Goal: Information Seeking & Learning: Learn about a topic

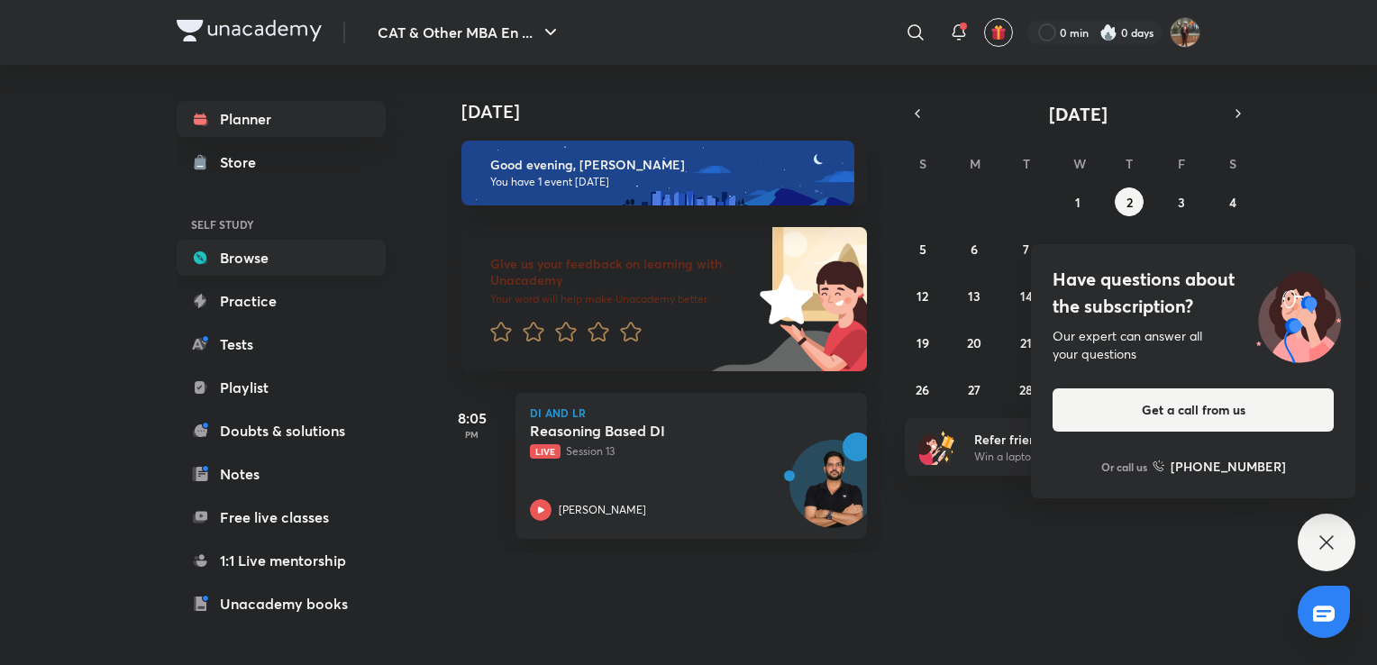
click at [260, 268] on link "Browse" at bounding box center [281, 258] width 209 height 36
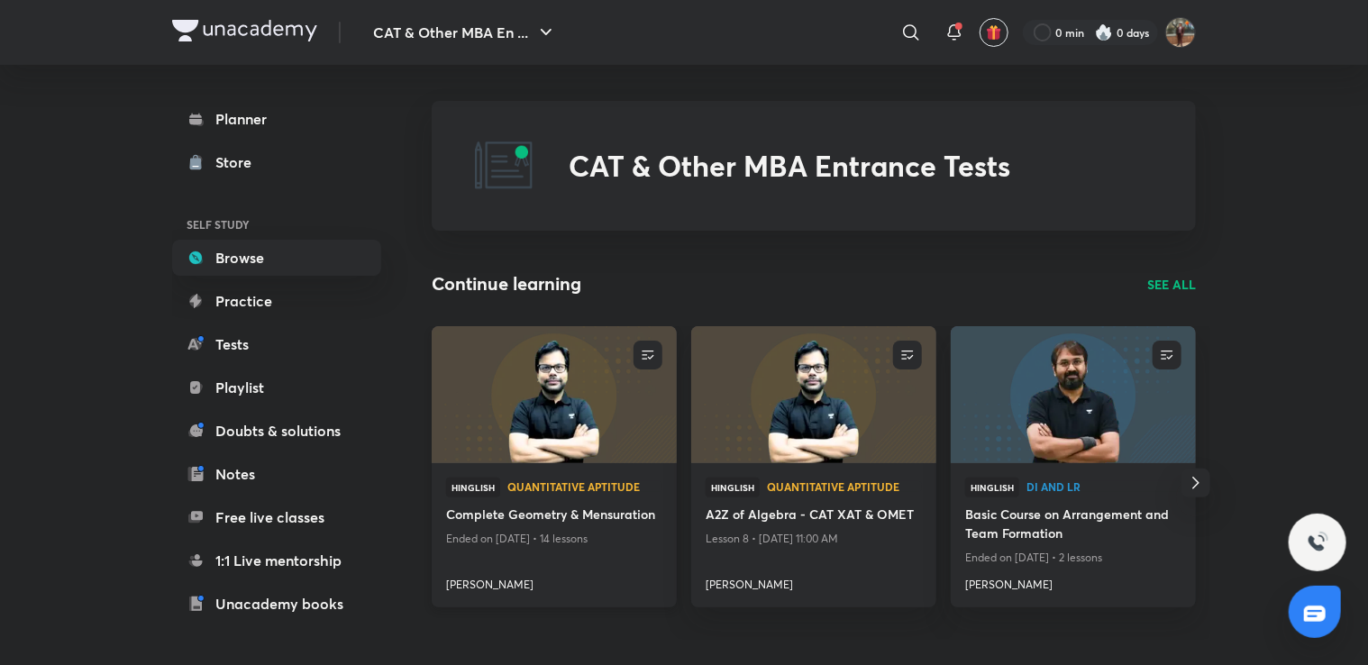
click at [498, 419] on img at bounding box center [554, 394] width 250 height 140
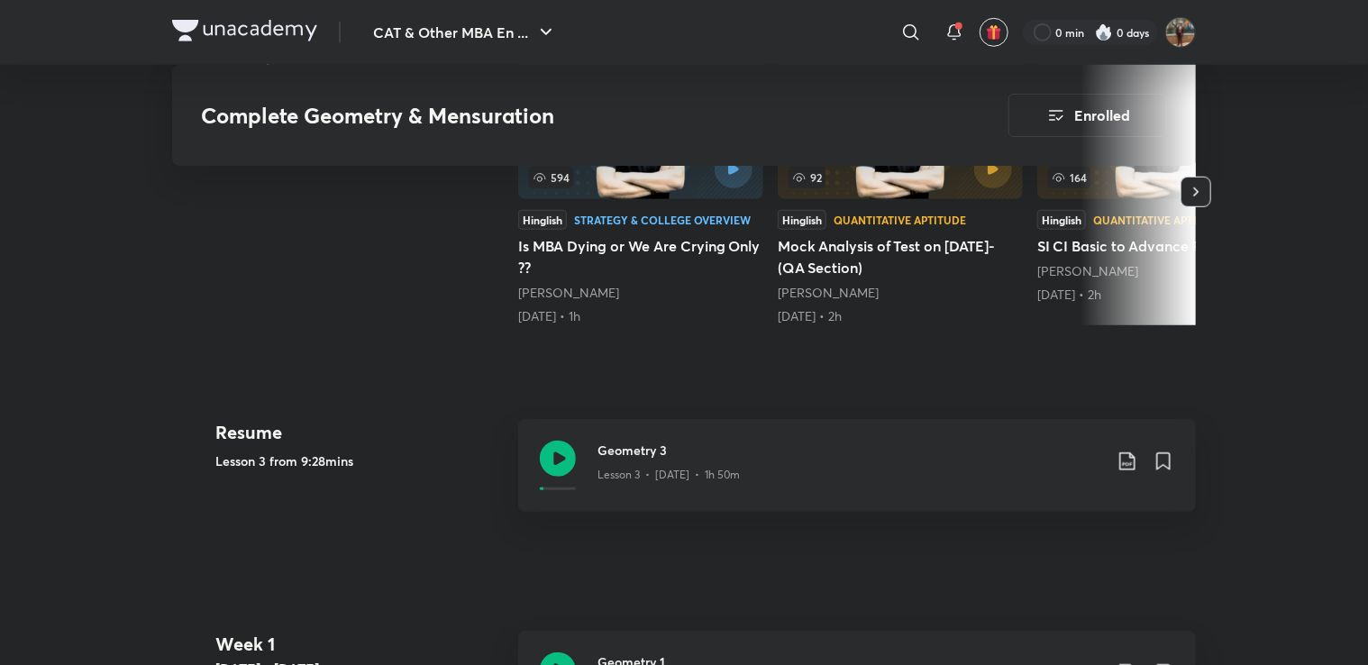
scroll to position [618, 0]
click at [588, 452] on div "Geometry 3 Lesson 3 • [DATE] • 1h 50m" at bounding box center [857, 463] width 678 height 93
